Goal: Download file/media

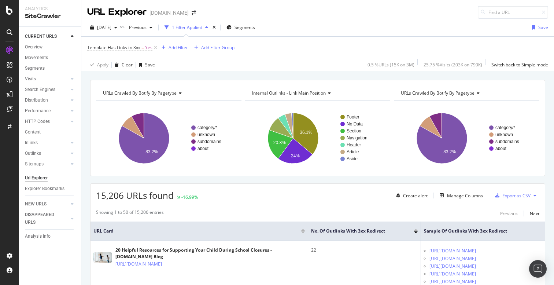
click at [284, 74] on div "URLs Crawled By Botify By pagetype Chart (by Value) Table Expand Export as CSV …" at bounding box center [317, 80] width 473 height 18
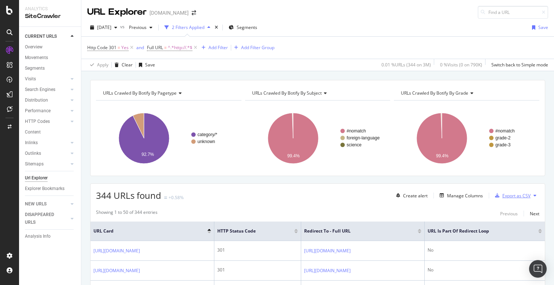
click at [509, 196] on div "Export as CSV" at bounding box center [517, 195] width 28 height 6
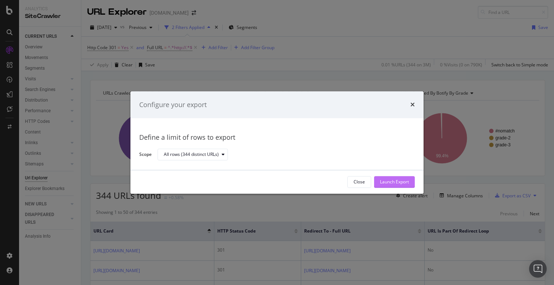
click at [383, 180] on div "Launch Export" at bounding box center [394, 182] width 29 height 6
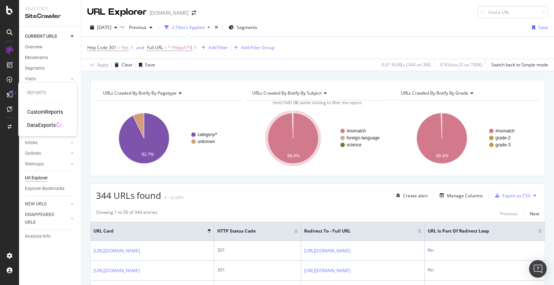
click at [38, 122] on div "DataExports" at bounding box center [41, 124] width 29 height 7
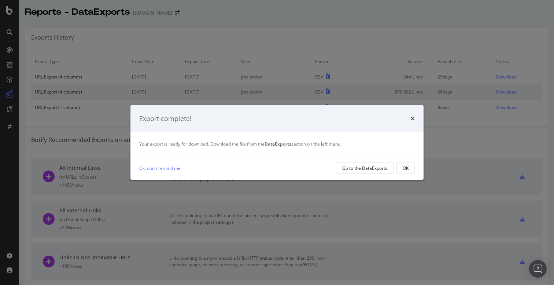
click at [411, 113] on div "Export complete!" at bounding box center [277, 118] width 293 height 27
click at [411, 118] on icon "times" at bounding box center [413, 118] width 4 height 6
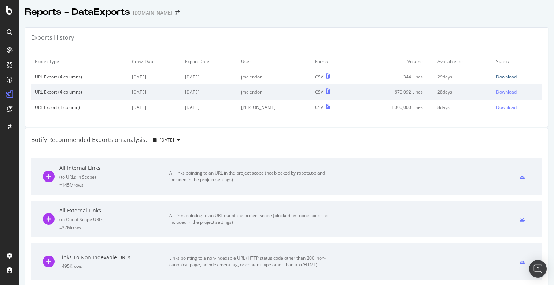
click at [513, 75] on div "Download" at bounding box center [506, 77] width 21 height 6
click at [278, 142] on div "Botify Recommended Exports on analysis: 2025 Sep. 21st" at bounding box center [286, 140] width 523 height 24
